Goal: Task Accomplishment & Management: Manage account settings

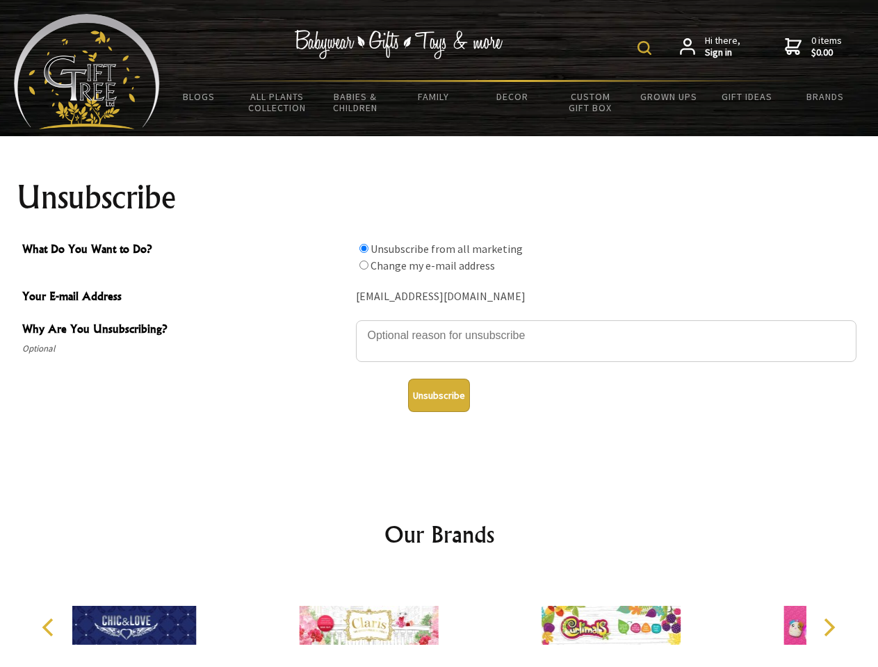
click at [646, 48] on img at bounding box center [644, 48] width 14 height 14
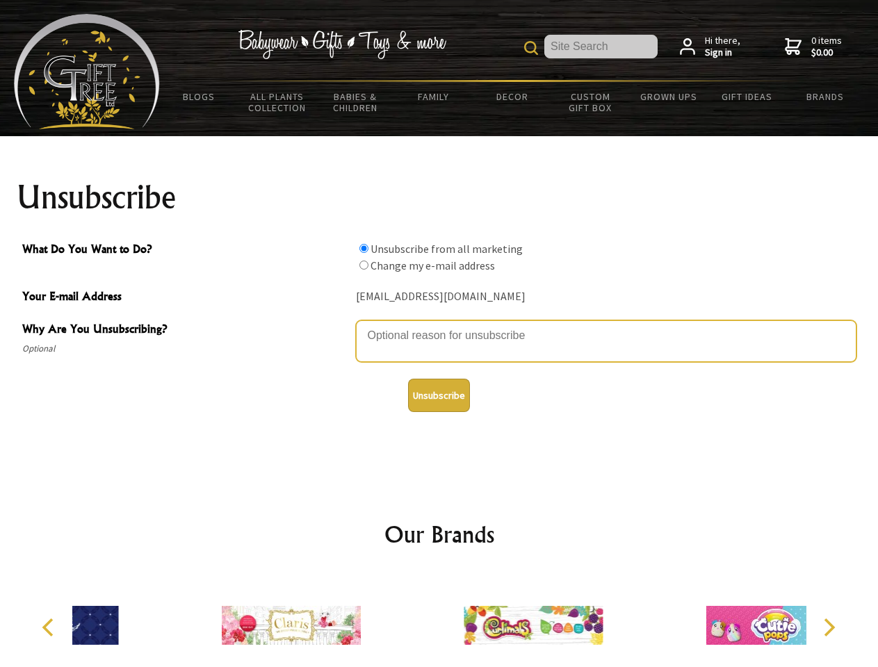
click at [439, 325] on textarea "Why Are You Unsubscribing?" at bounding box center [606, 341] width 500 height 42
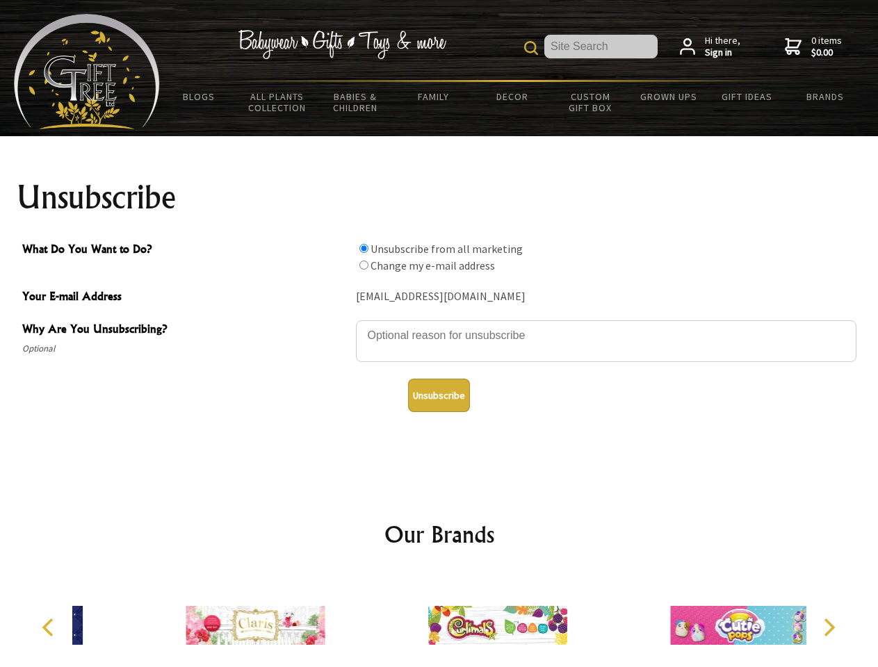
click at [363, 248] on input "What Do You Want to Do?" at bounding box center [363, 248] width 9 height 9
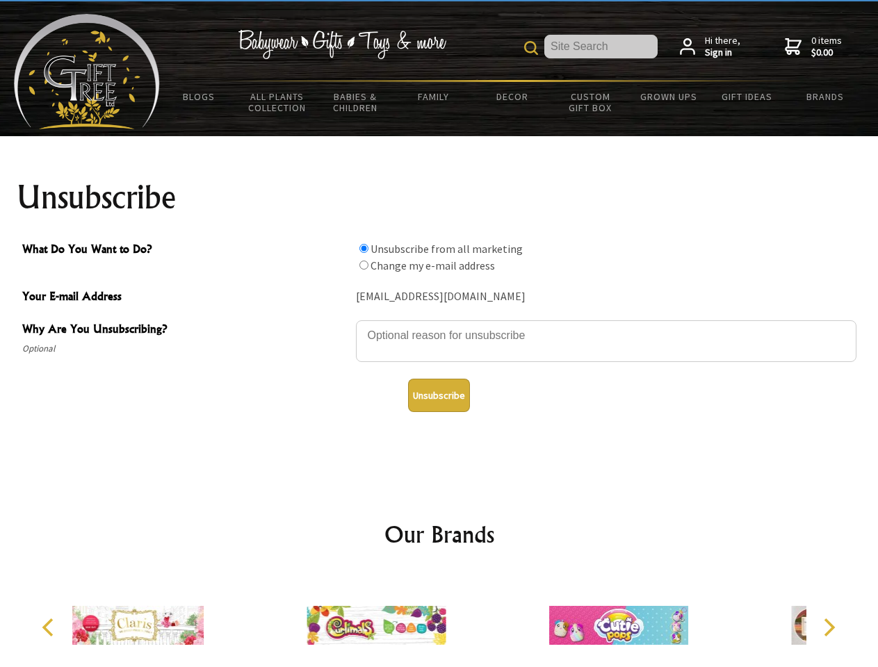
click at [363, 265] on input "What Do You Want to Do?" at bounding box center [363, 265] width 9 height 9
radio input "true"
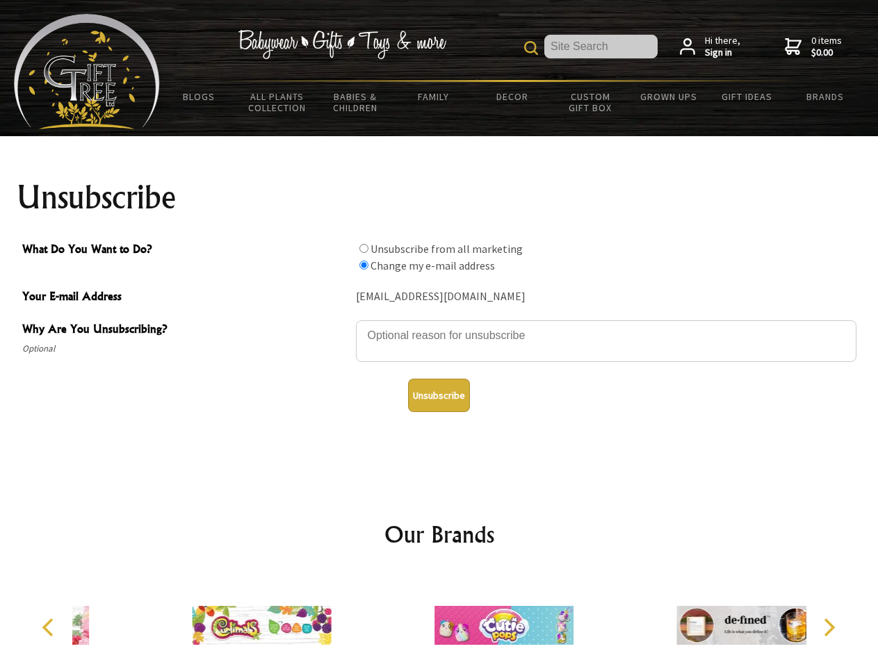
click at [438, 395] on button "Unsubscribe" at bounding box center [439, 395] width 62 height 33
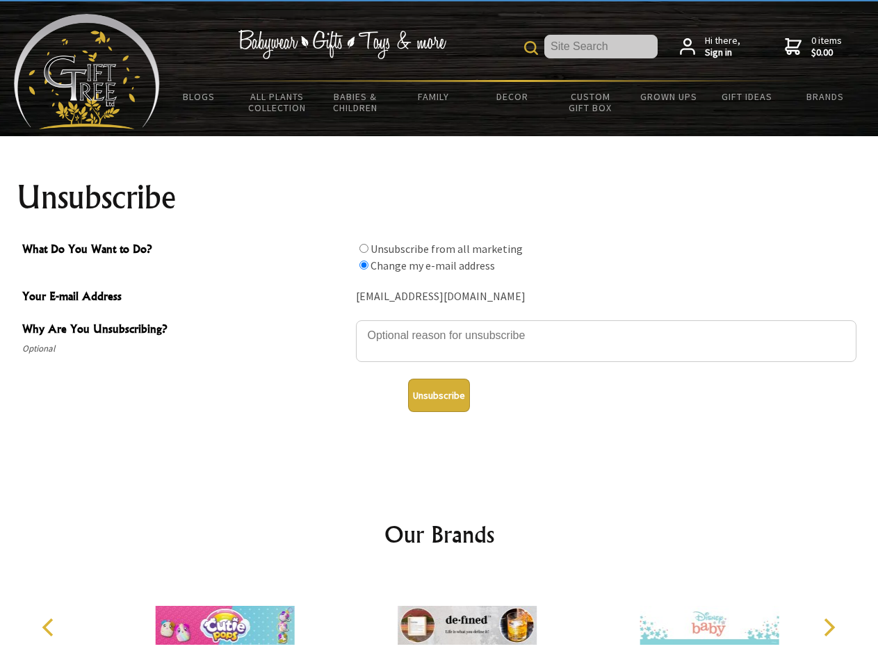
click at [439, 620] on img at bounding box center [466, 625] width 139 height 104
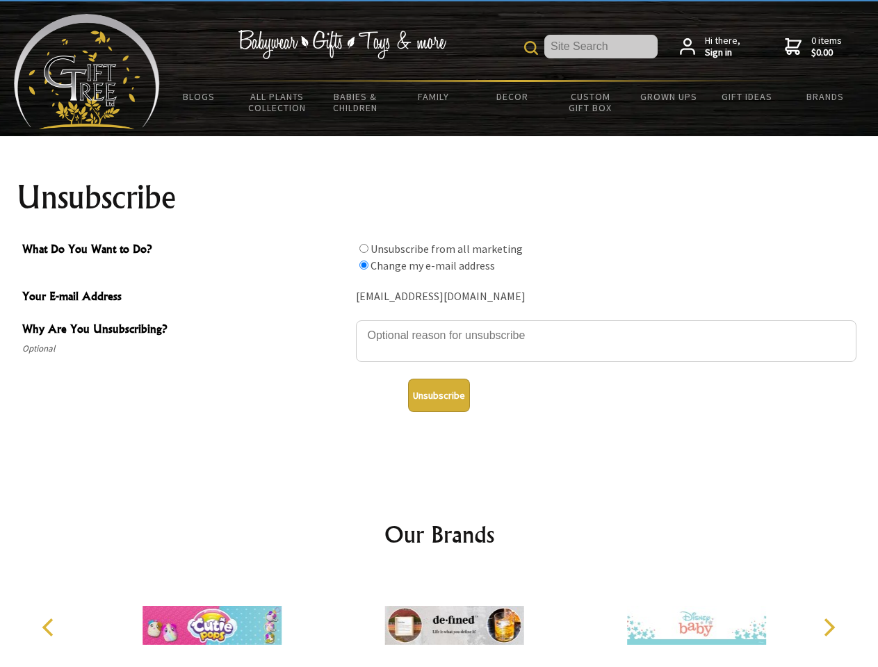
click at [50, 627] on icon "Previous" at bounding box center [49, 627] width 18 height 18
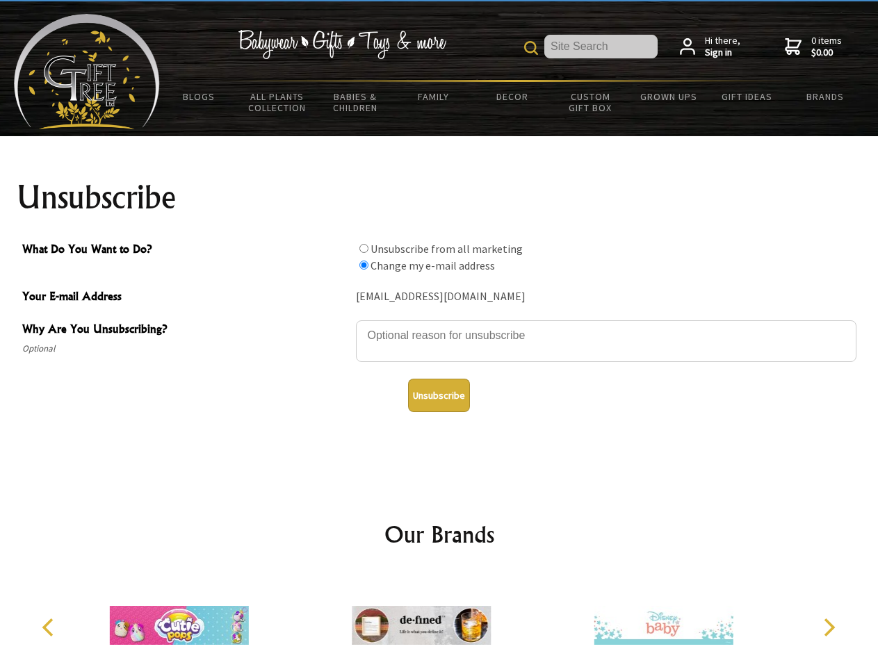
click at [828, 627] on icon "Next" at bounding box center [828, 627] width 18 height 18
